Goal: Check status: Check status

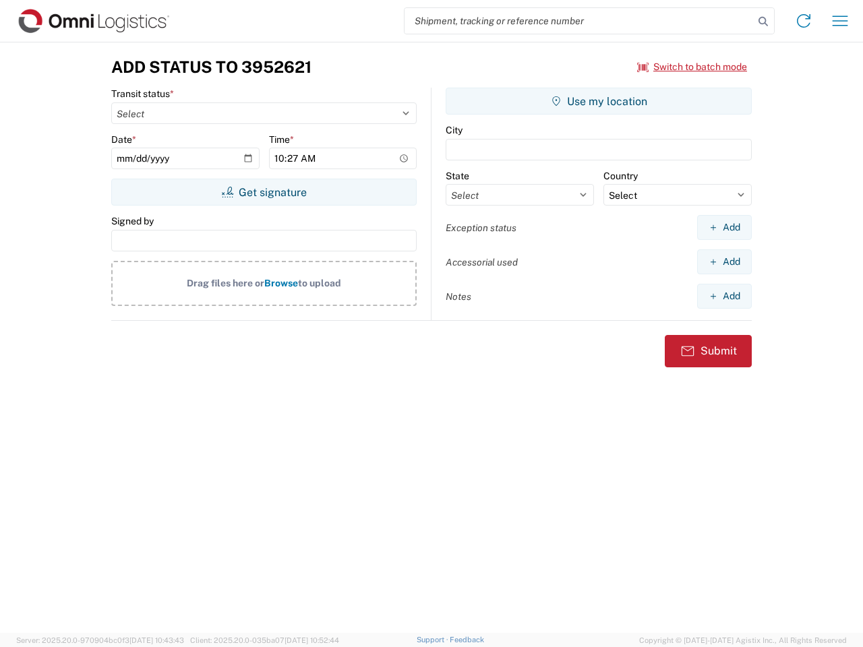
click at [579, 21] on input "search" at bounding box center [578, 21] width 349 height 26
click at [763, 22] on icon at bounding box center [762, 21] width 19 height 19
click at [803, 21] on icon at bounding box center [804, 21] width 22 height 22
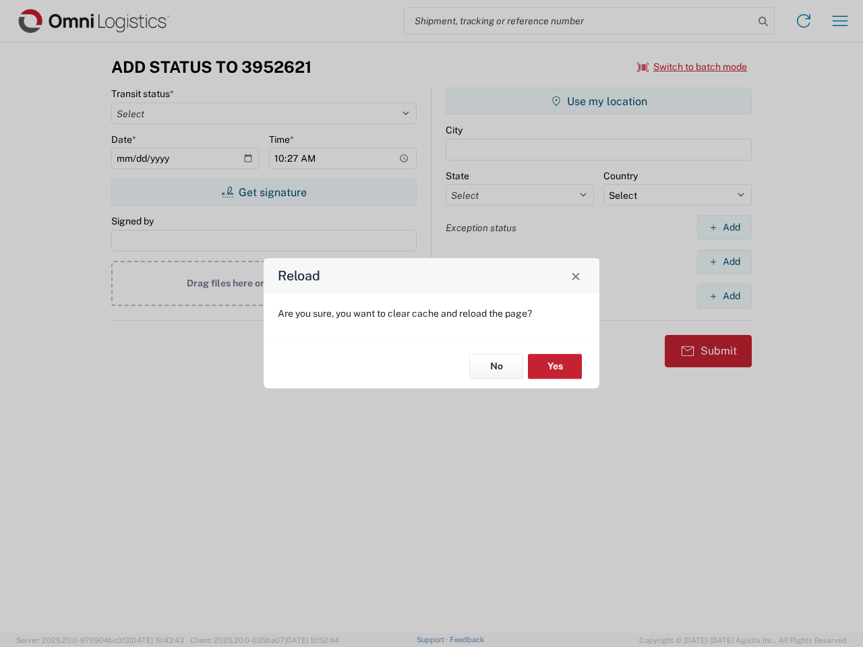
click at [840, 21] on div "Reload Are you sure, you want to clear cache and reload the page? No Yes" at bounding box center [431, 323] width 863 height 647
click at [692, 67] on div "Reload Are you sure, you want to clear cache and reload the page? No Yes" at bounding box center [431, 323] width 863 height 647
click at [263, 192] on div "Reload Are you sure, you want to clear cache and reload the page? No Yes" at bounding box center [431, 323] width 863 height 647
click at [598, 101] on div "Reload Are you sure, you want to clear cache and reload the page? No Yes" at bounding box center [431, 323] width 863 height 647
click at [724, 227] on div "Reload Are you sure, you want to clear cache and reload the page? No Yes" at bounding box center [431, 323] width 863 height 647
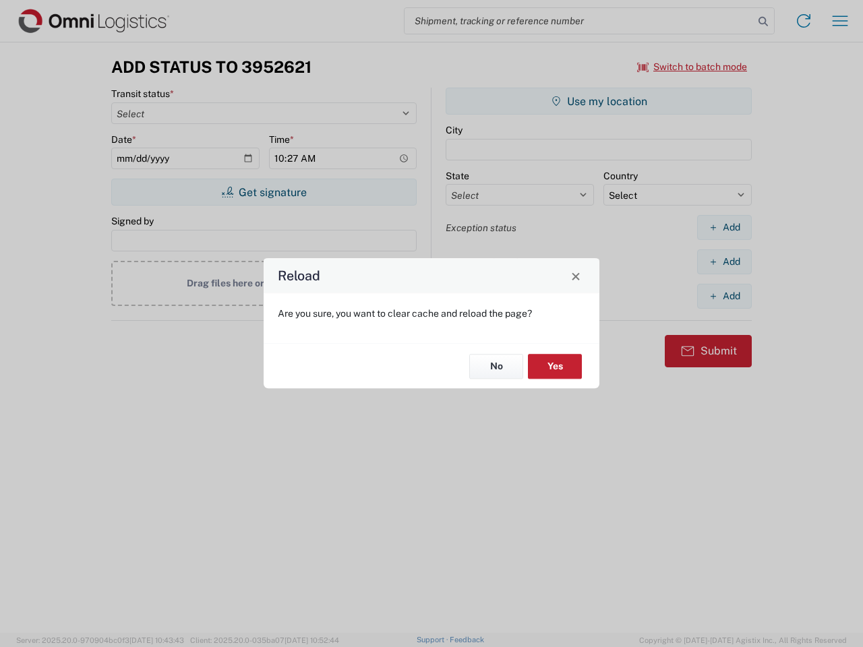
click at [724, 261] on div "Reload Are you sure, you want to clear cache and reload the page? No Yes" at bounding box center [431, 323] width 863 height 647
click at [724, 296] on div "Reload Are you sure, you want to clear cache and reload the page? No Yes" at bounding box center [431, 323] width 863 height 647
